Goal: Task Accomplishment & Management: Manage account settings

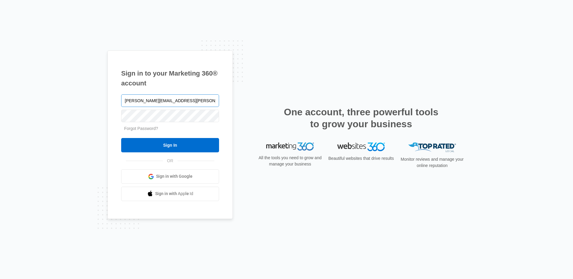
type input "[PERSON_NAME][EMAIL_ADDRESS][PERSON_NAME][DOMAIN_NAME]"
click at [121, 138] on input "Sign In" at bounding box center [170, 145] width 98 height 14
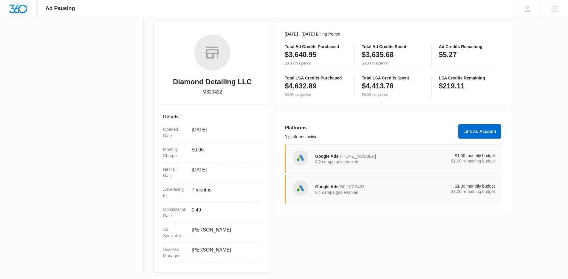
scroll to position [79, 0]
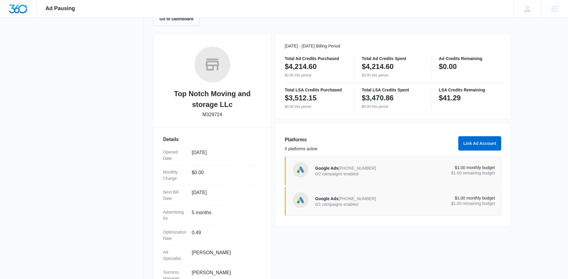
scroll to position [81, 0]
